Goal: Navigation & Orientation: Find specific page/section

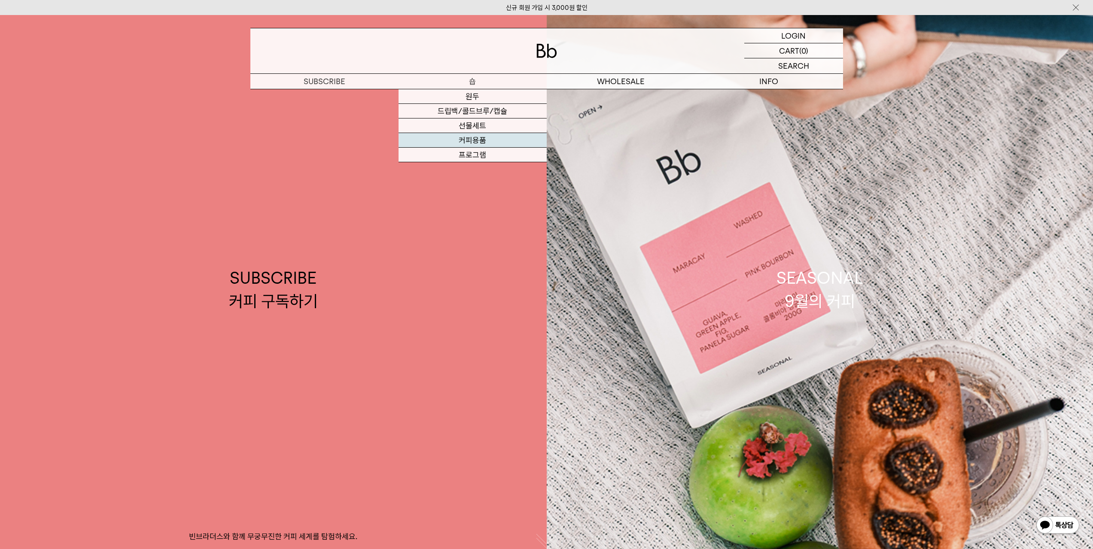
click at [480, 139] on link "커피용품" at bounding box center [472, 140] width 148 height 15
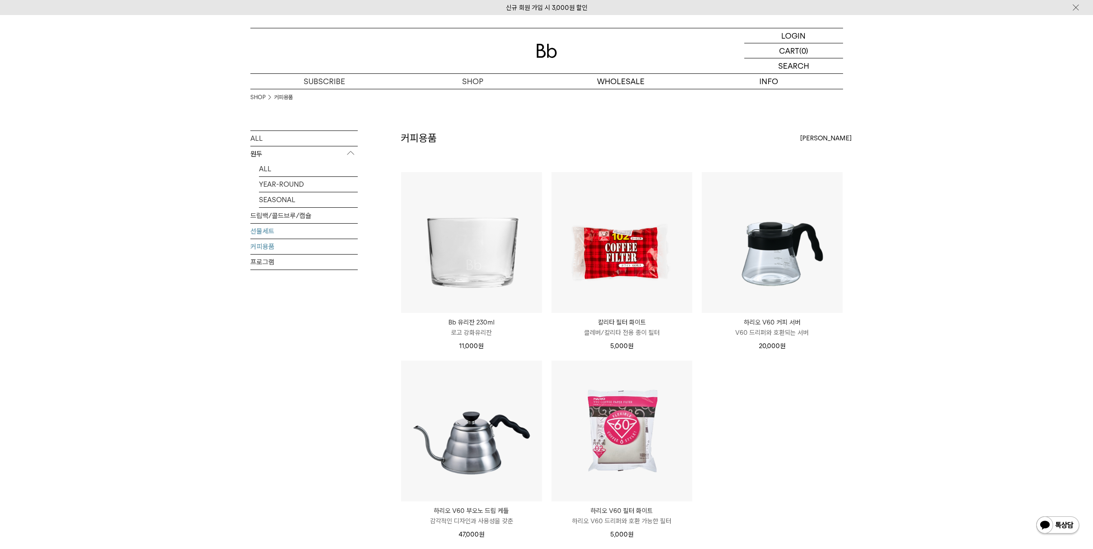
click at [256, 228] on link "선물세트" at bounding box center [303, 231] width 107 height 15
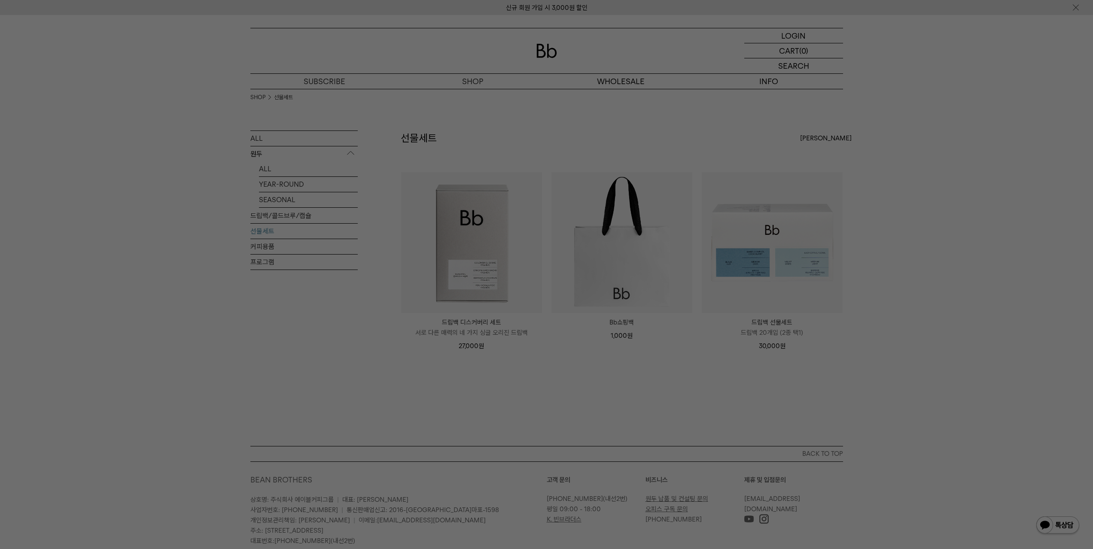
click at [911, 135] on div at bounding box center [546, 274] width 1093 height 549
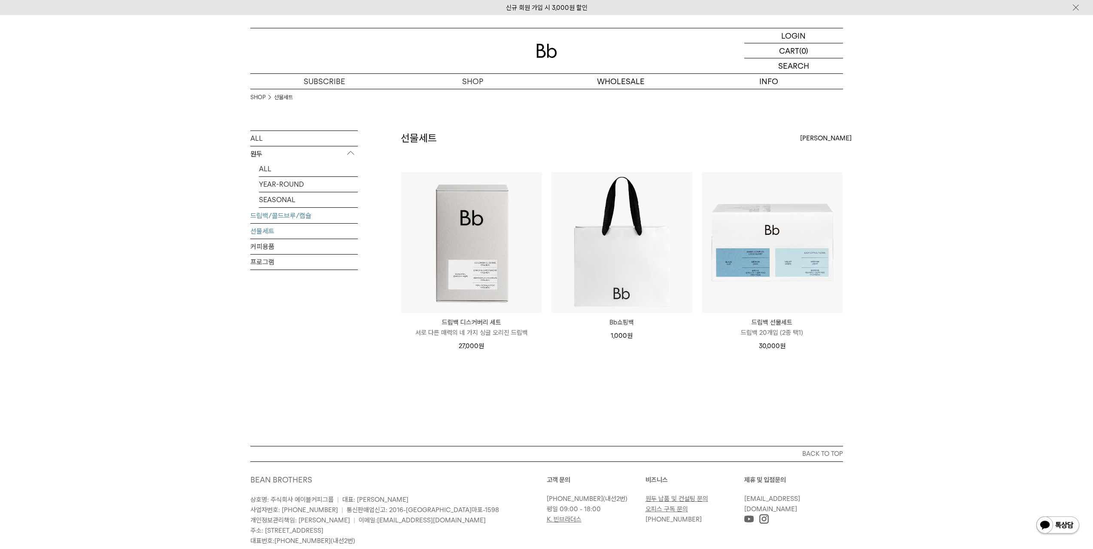
click at [302, 217] on link "드립백/콜드브루/캡슐" at bounding box center [303, 215] width 107 height 15
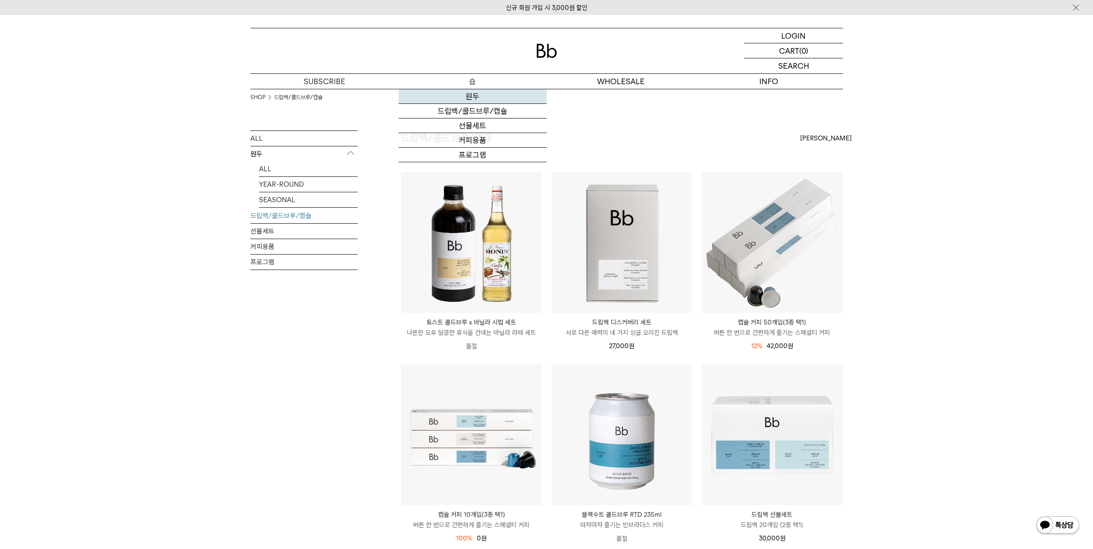
click at [477, 98] on link "원두" at bounding box center [472, 96] width 148 height 15
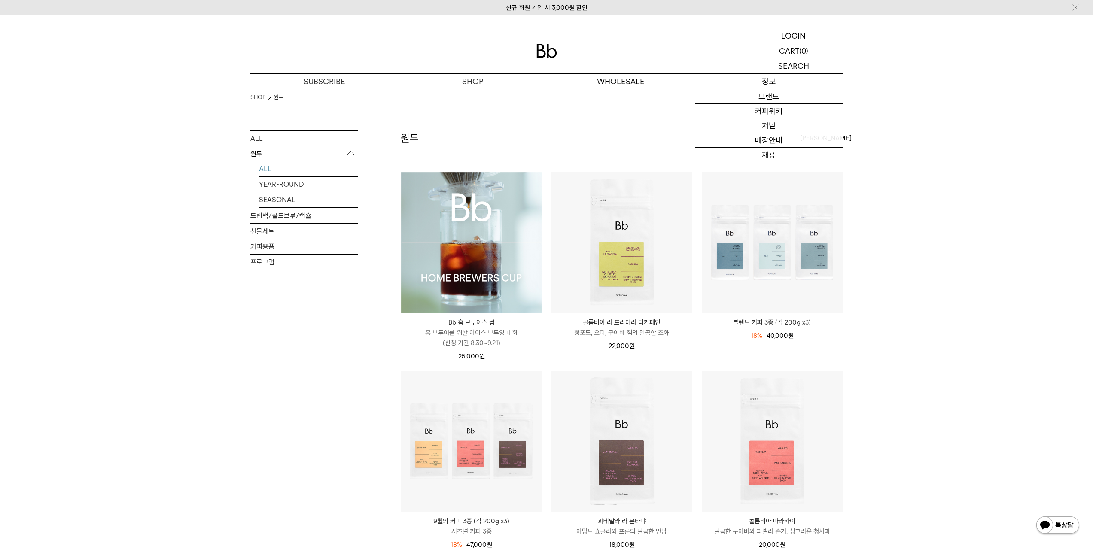
click at [769, 86] on p "정보" at bounding box center [769, 81] width 148 height 15
click at [768, 142] on link "매장안내" at bounding box center [769, 140] width 148 height 15
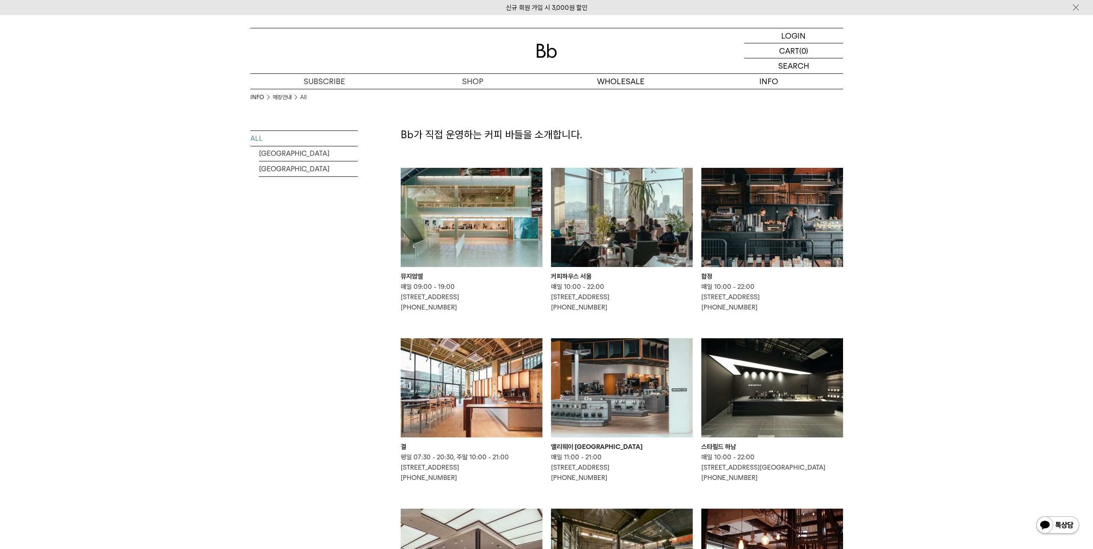
click at [580, 234] on img at bounding box center [622, 217] width 142 height 99
